Goal: Transaction & Acquisition: Purchase product/service

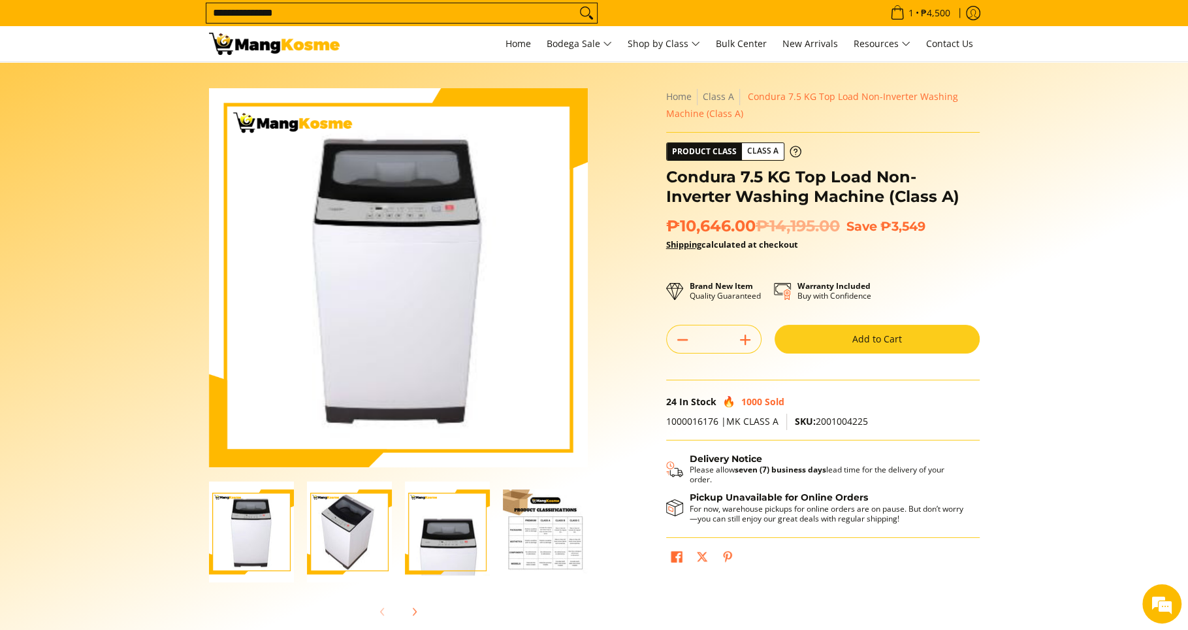
type input "**********"
click at [576, 3] on button "Search" at bounding box center [586, 13] width 21 height 20
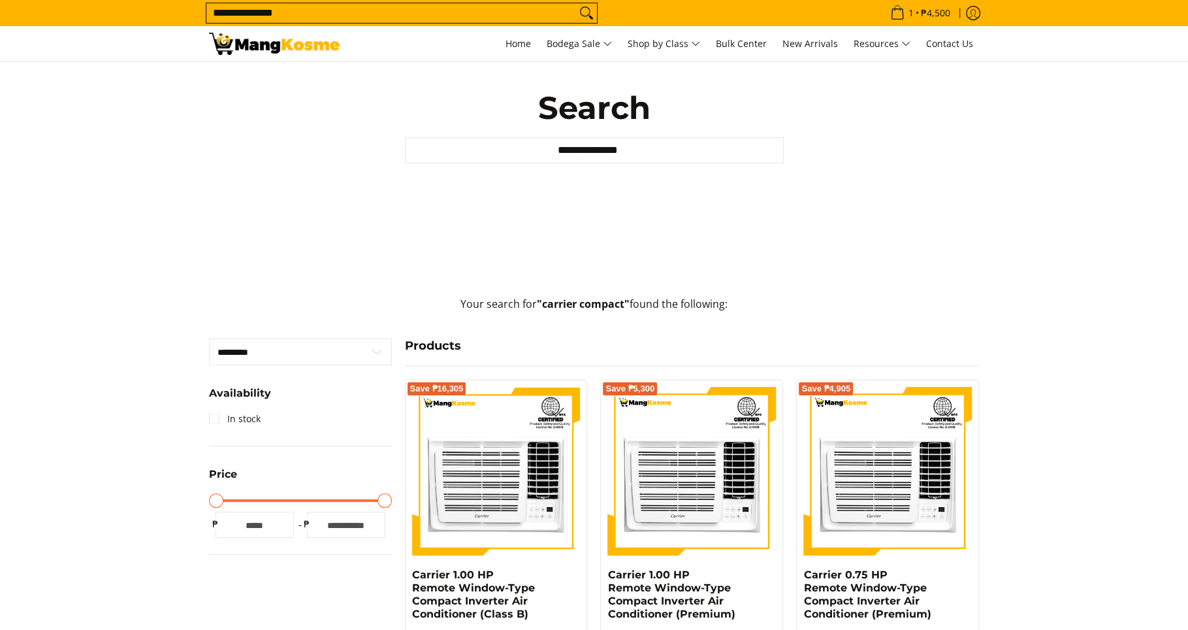
scroll to position [97, 0]
